Goal: Task Accomplishment & Management: Complete application form

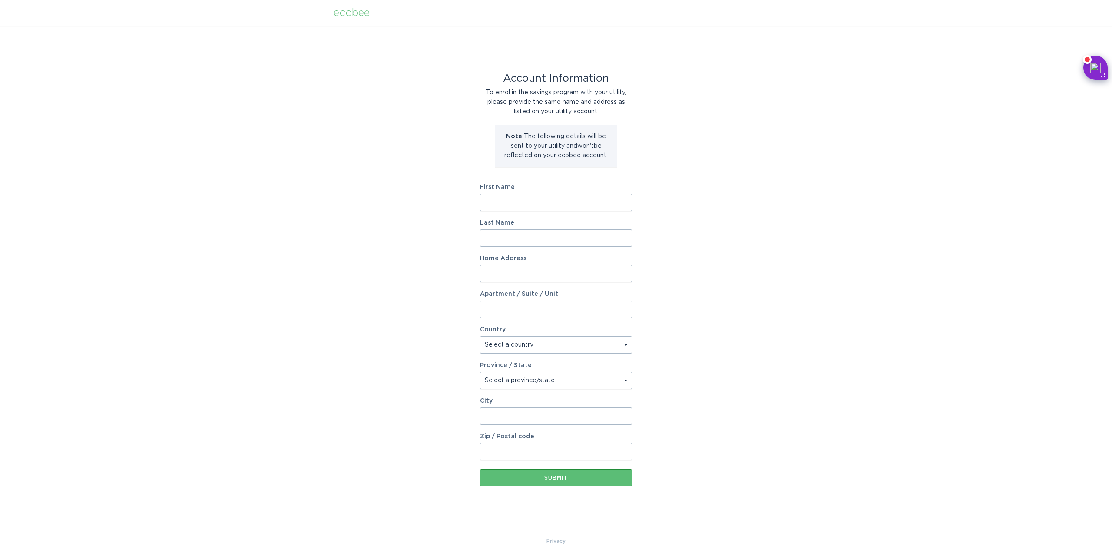
click at [517, 200] on input "First Name" at bounding box center [556, 202] width 152 height 17
type input "[PERSON_NAME]"
type input "May"
type input "[STREET_ADDRESS][PERSON_NAME]"
select select "US"
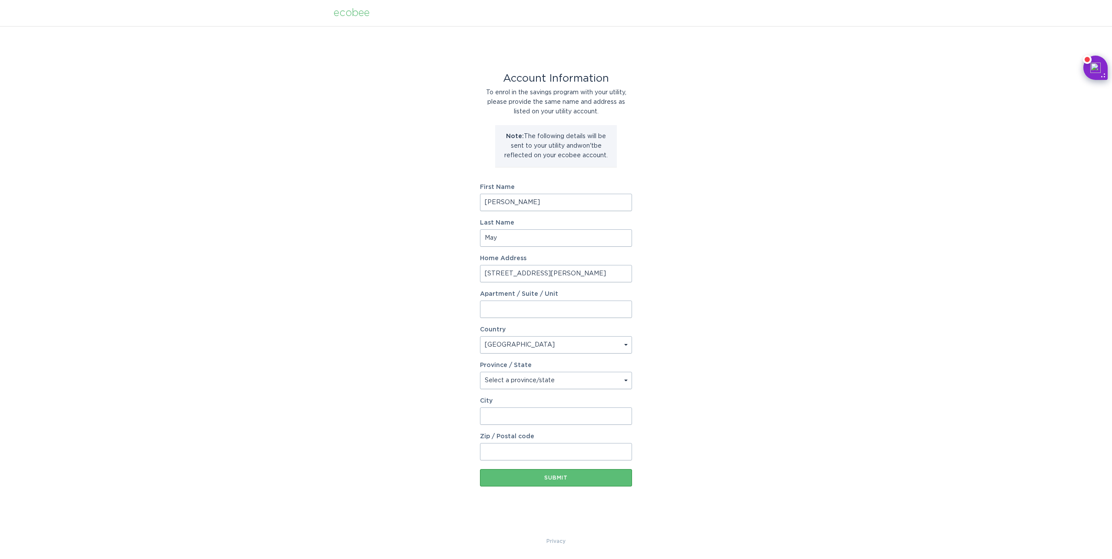
click at [480, 372] on select "Select a province/state [US_STATE] [US_STATE] [US_STATE] [US_STATE] [US_STATE] …" at bounding box center [556, 380] width 152 height 17
click at [509, 383] on select "Select a province/state [US_STATE] [US_STATE] [US_STATE] [US_STATE] [US_STATE] …" at bounding box center [556, 380] width 152 height 17
click at [480, 372] on select "Select a province/state [US_STATE] [US_STATE] [US_STATE] [US_STATE] [US_STATE] …" at bounding box center [556, 380] width 152 height 17
select select "LA"
click option "[US_STATE]" at bounding box center [0, 0] width 0 height 0
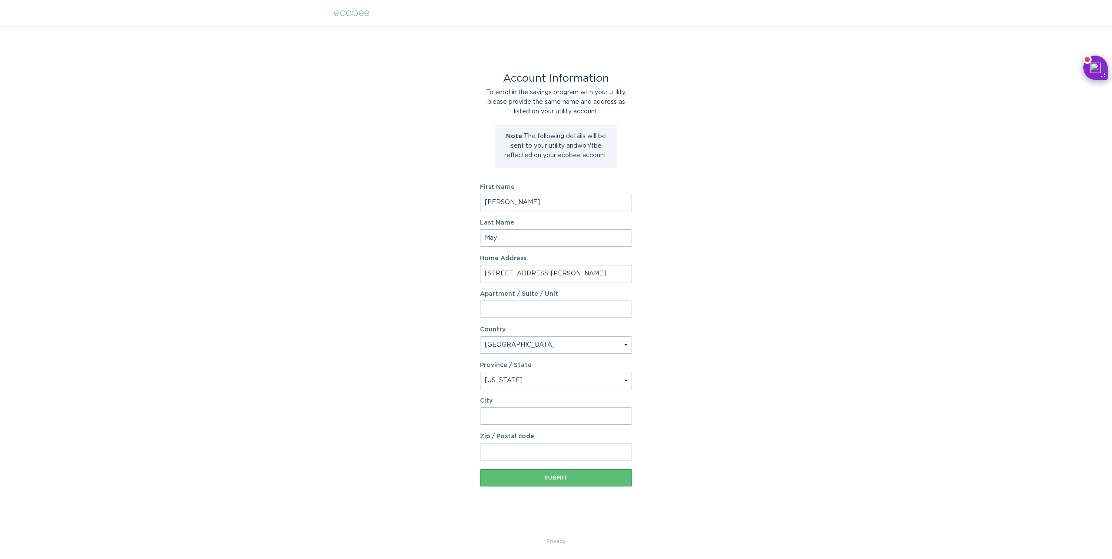
click at [511, 419] on input "City" at bounding box center [556, 415] width 152 height 17
type input "[GEOGRAPHIC_DATA]"
type input "70113"
click at [399, 407] on div "Account Information To enrol in the savings program with your utility, please p…" at bounding box center [556, 281] width 1112 height 510
click at [534, 479] on div "Submit" at bounding box center [555, 477] width 143 height 5
